Goal: Check status

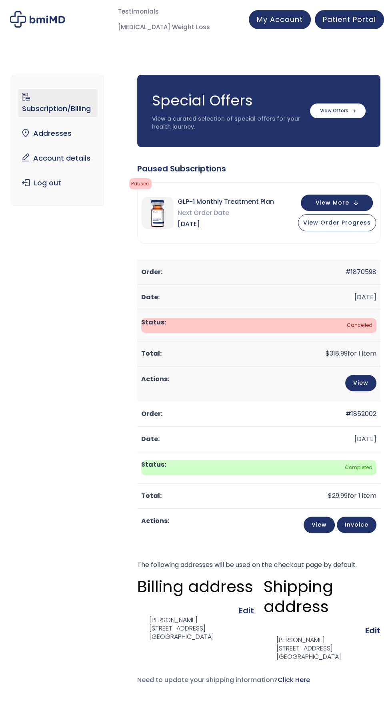
click at [130, 420] on div "Subscription/Billing bmiRewards Addresses Account details Submit a Review Log o…" at bounding box center [196, 383] width 368 height 649
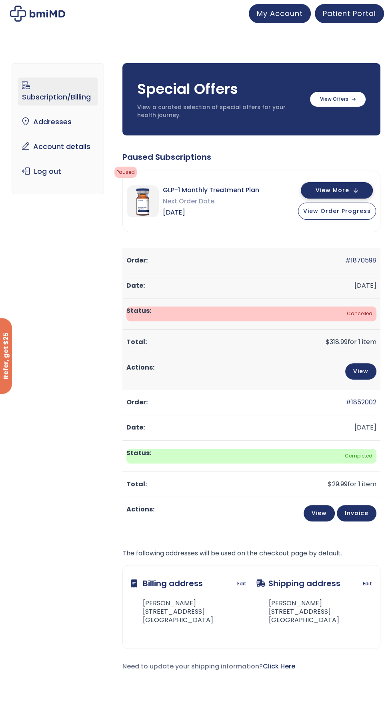
click at [357, 190] on button "View More" at bounding box center [337, 190] width 72 height 16
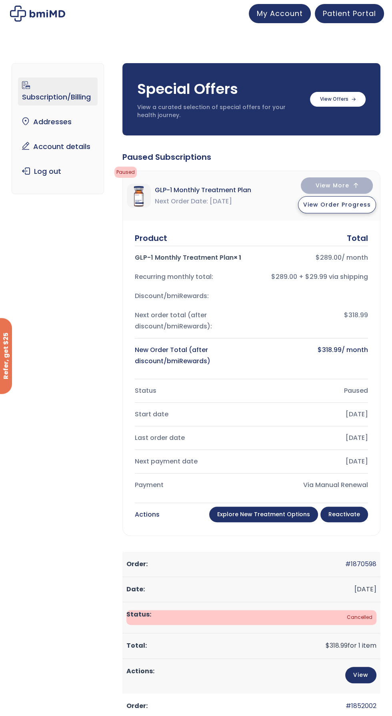
click at [360, 203] on span "View Order Progress" at bounding box center [337, 205] width 68 height 8
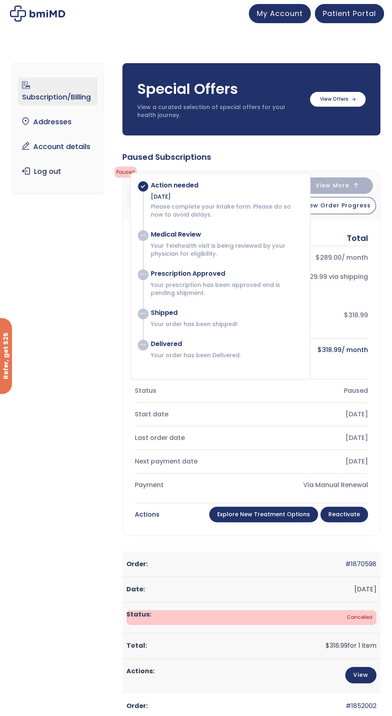
click at [242, 448] on div "Status Paused Start date May 30, 2025 Last order date June 30, 2025 Next paymen…" at bounding box center [251, 438] width 233 height 114
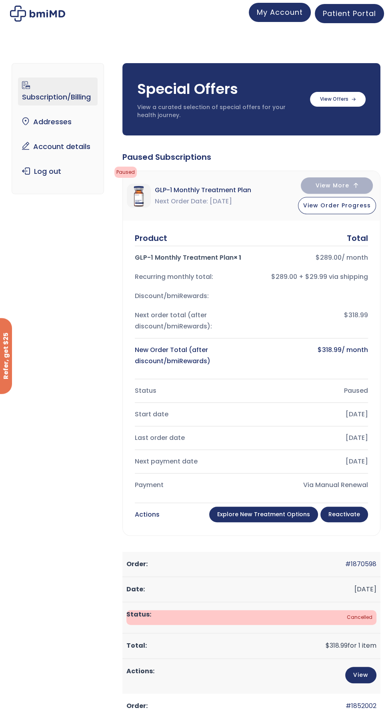
click at [287, 16] on span "My Account" at bounding box center [280, 12] width 46 height 10
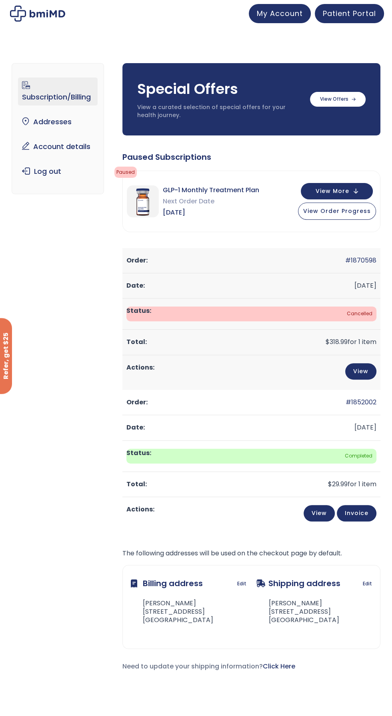
click at [60, 13] on img at bounding box center [37, 14] width 55 height 16
